Goal: Check status: Check status

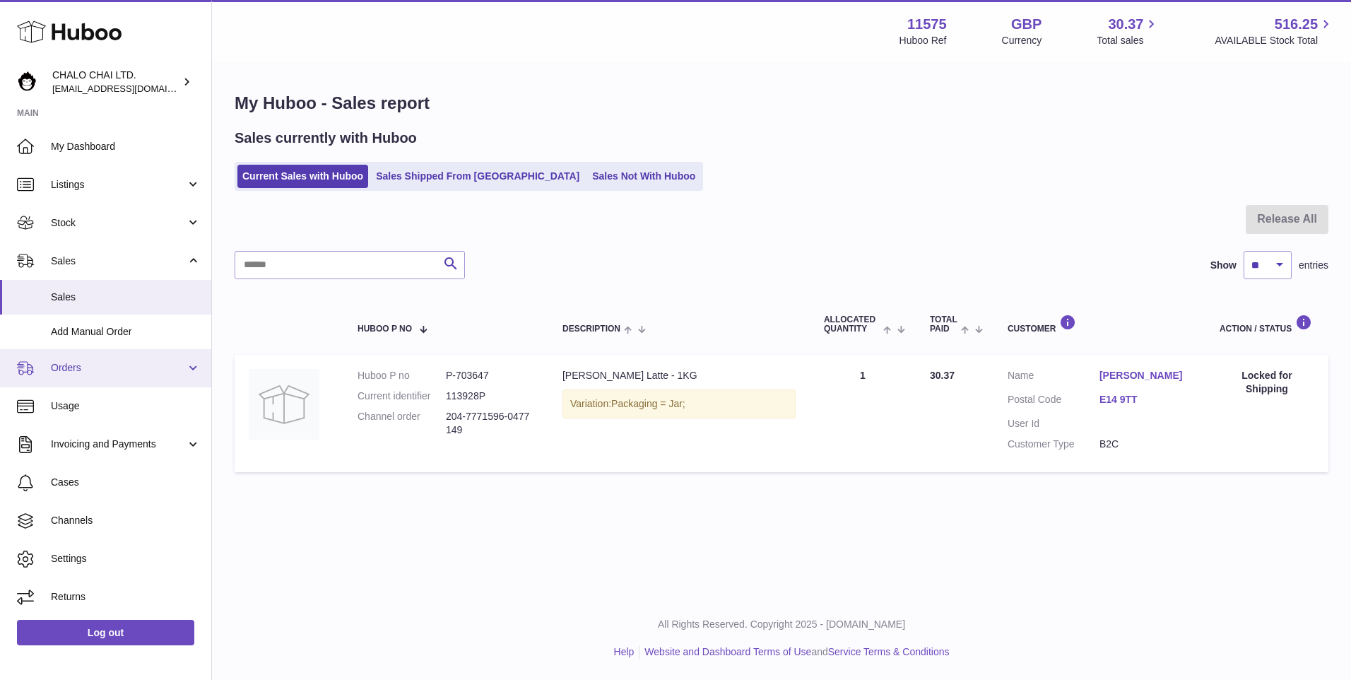
click at [105, 374] on span "Orders" at bounding box center [118, 367] width 135 height 13
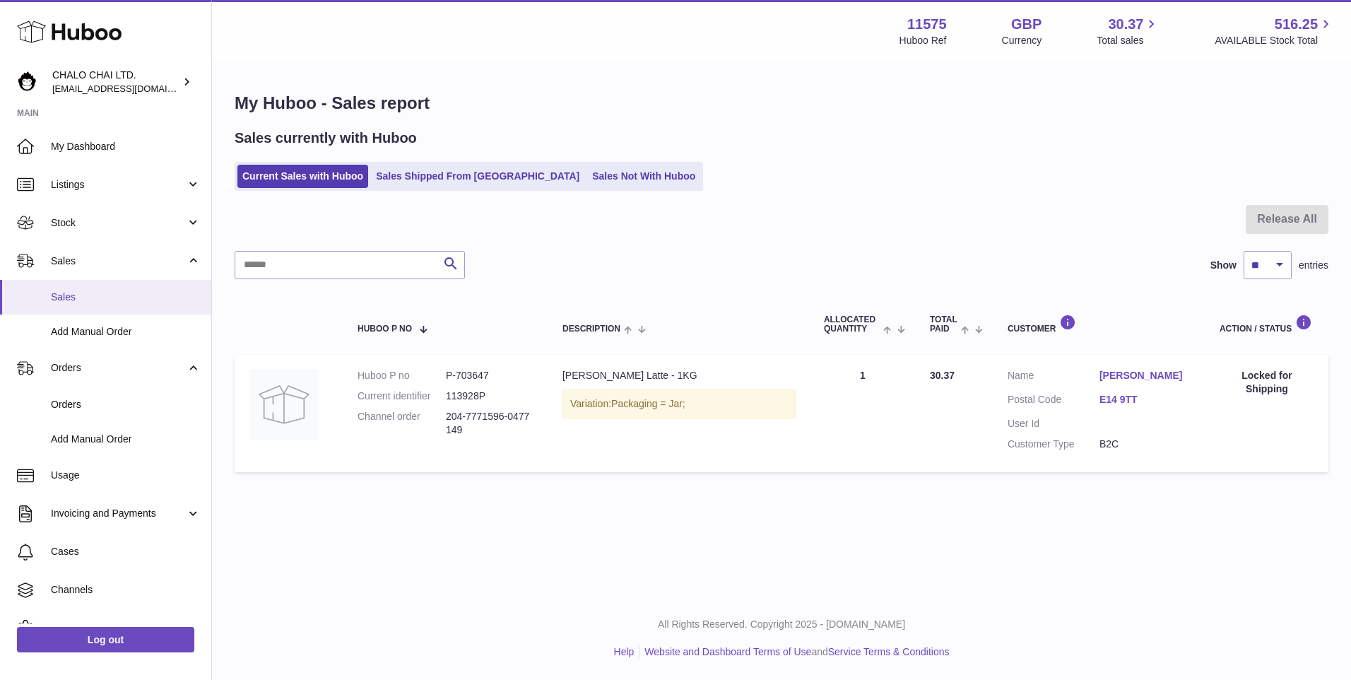
click at [95, 306] on link "Sales" at bounding box center [105, 297] width 211 height 35
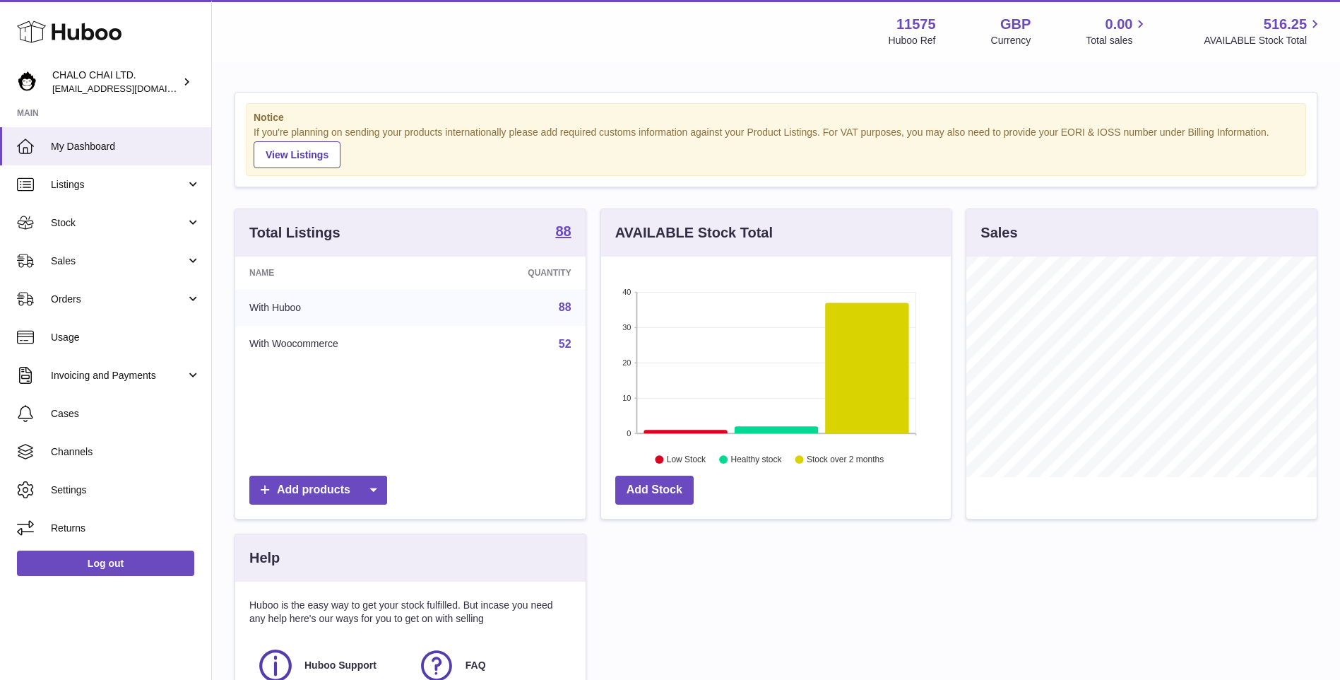
scroll to position [220, 350]
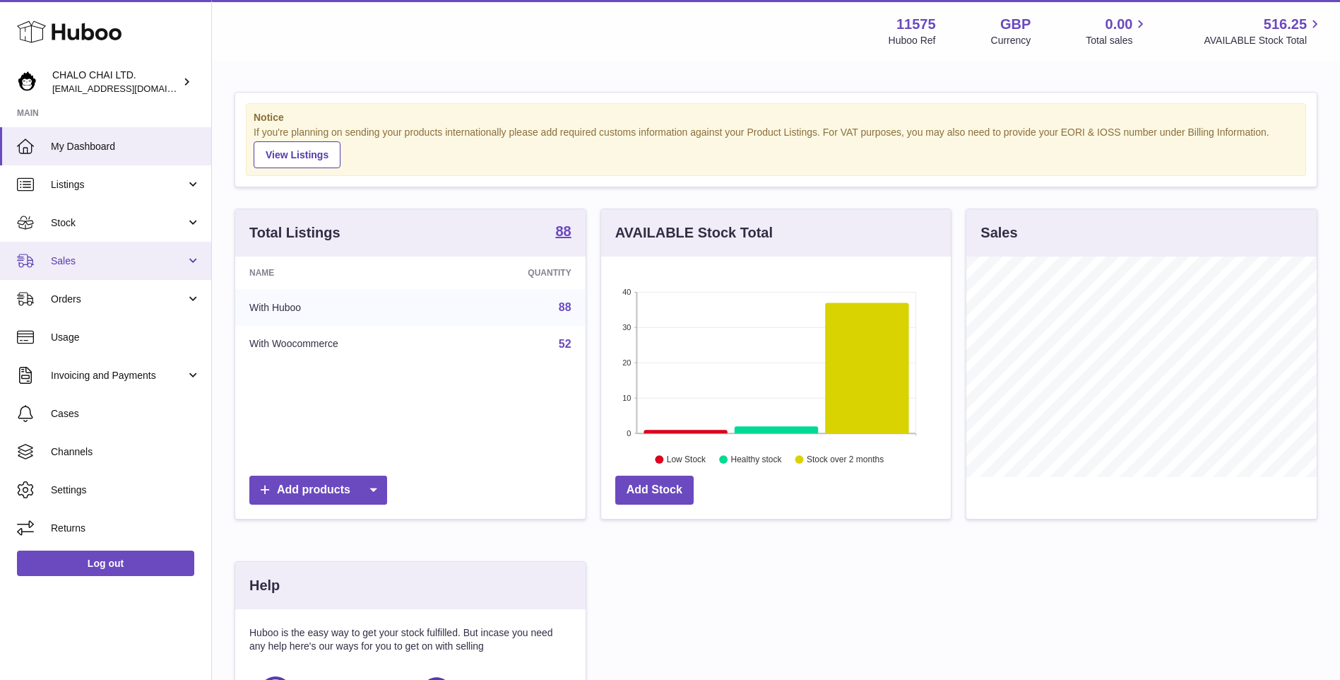
click at [138, 273] on link "Sales" at bounding box center [105, 261] width 211 height 38
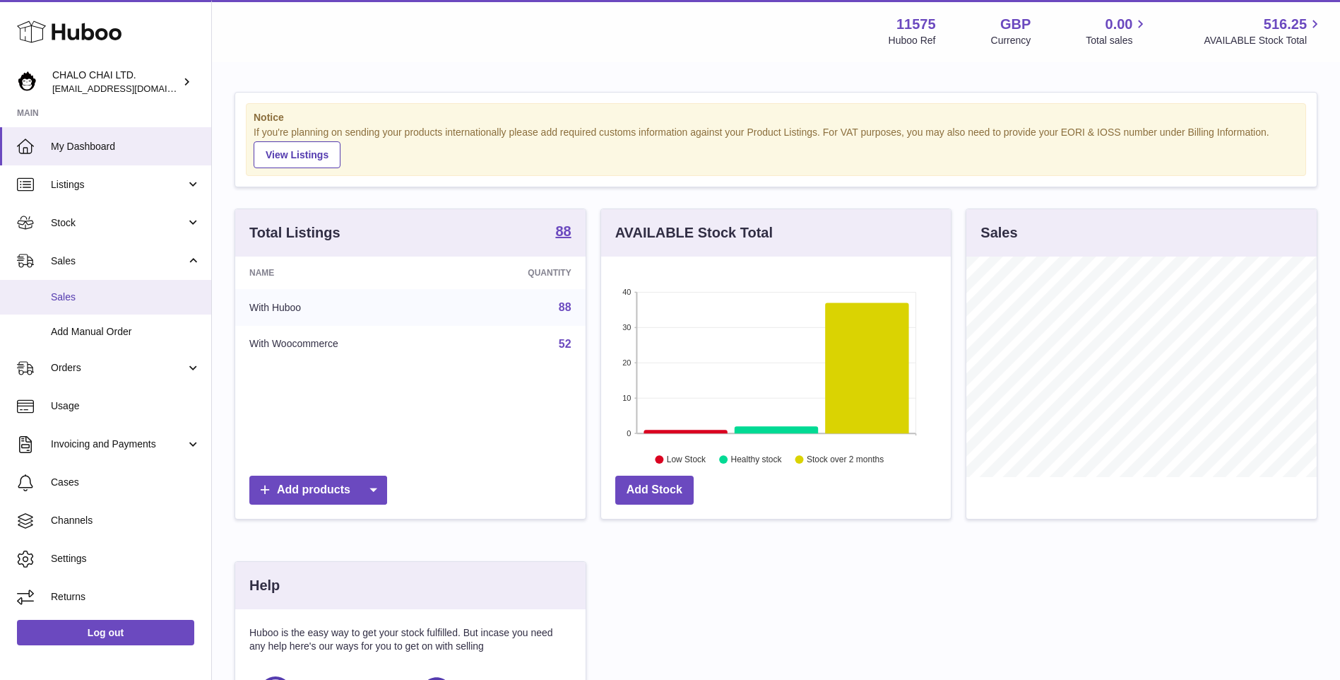
click at [100, 309] on link "Sales" at bounding box center [105, 297] width 211 height 35
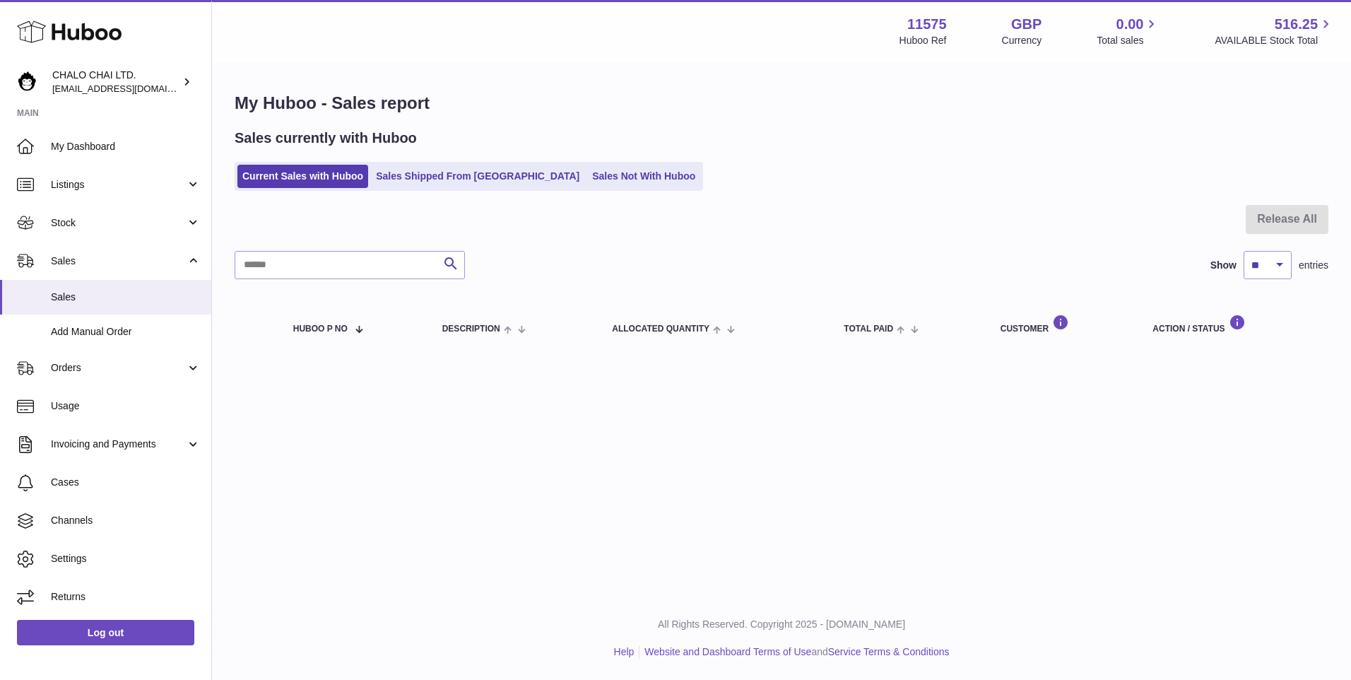
click at [449, 177] on link "Sales Shipped From [GEOGRAPHIC_DATA]" at bounding box center [477, 176] width 213 height 23
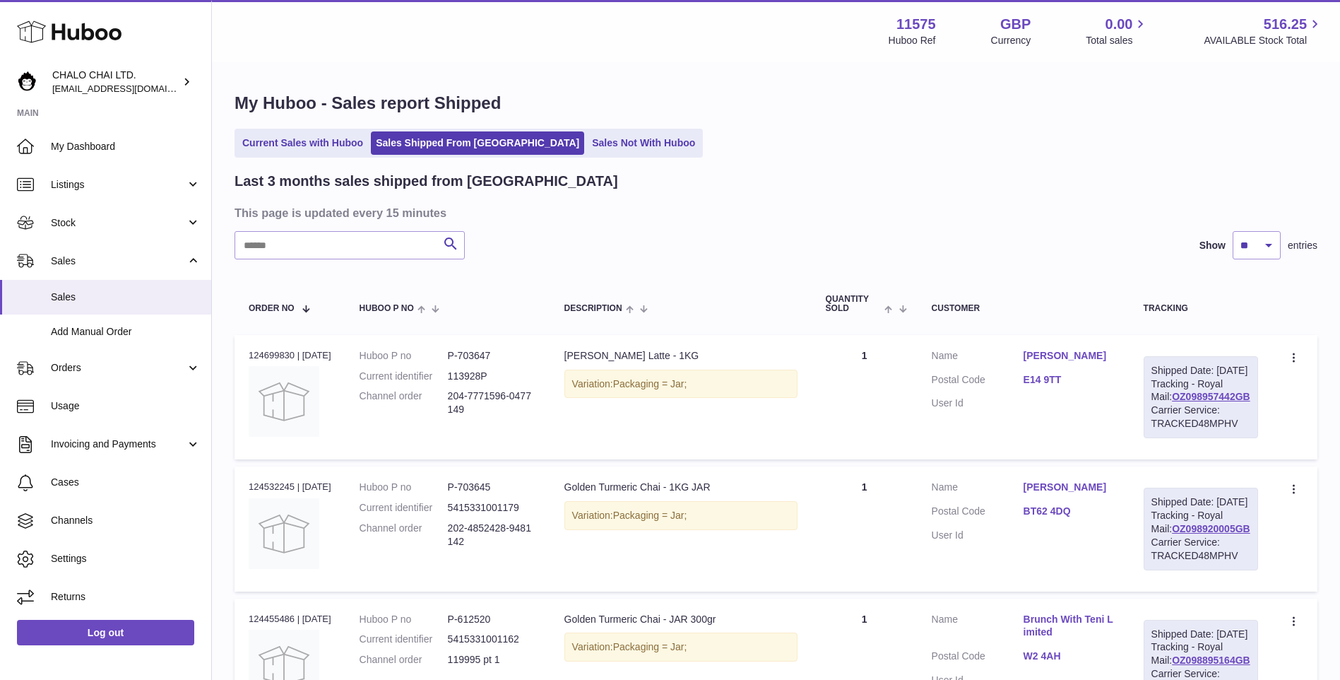
drag, startPoint x: 1154, startPoint y: 425, endPoint x: 1239, endPoint y: 420, distance: 85.0
click at [1239, 420] on div "Shipped Date: [DATE] Tracking - Royal Mail: OZ098957442GB Carrier Service: TRAC…" at bounding box center [1201, 397] width 114 height 82
copy link "OZ098957442GB"
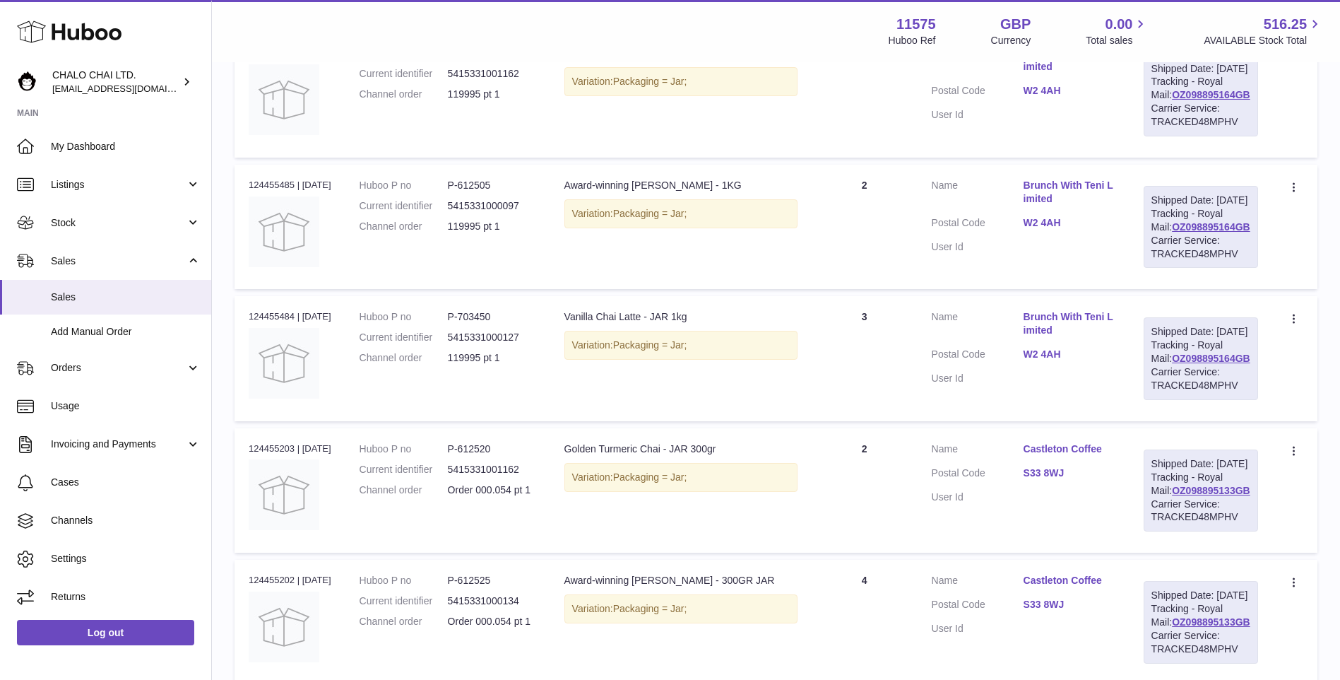
scroll to position [212, 0]
